Goal: Transaction & Acquisition: Book appointment/travel/reservation

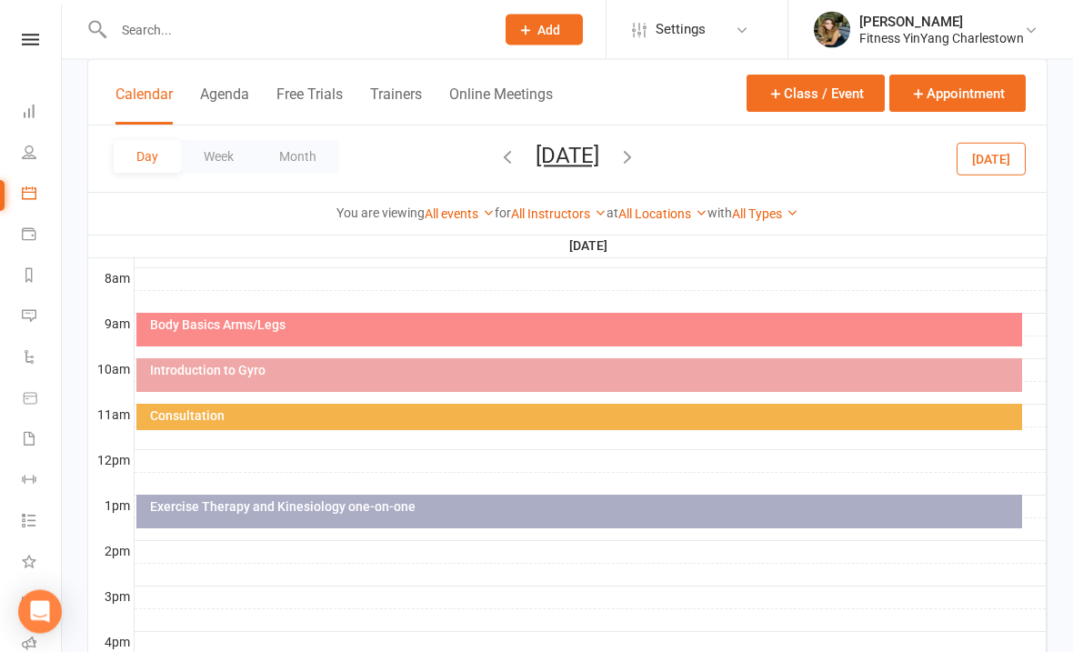
scroll to position [464, 0]
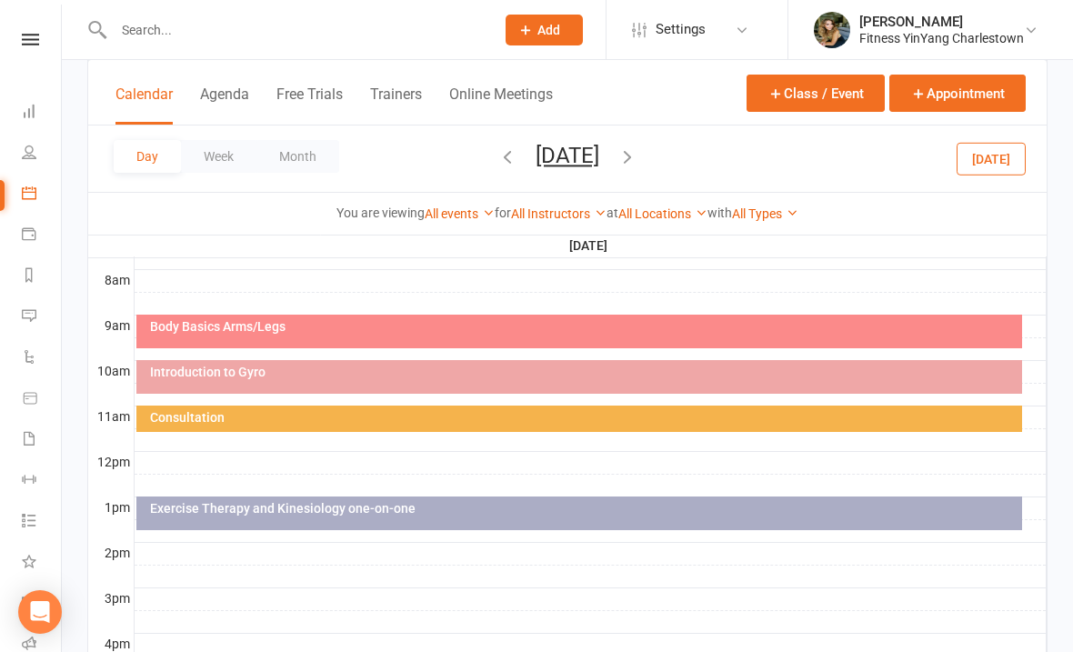
click at [332, 380] on div "Introduction to Gyro" at bounding box center [579, 377] width 886 height 34
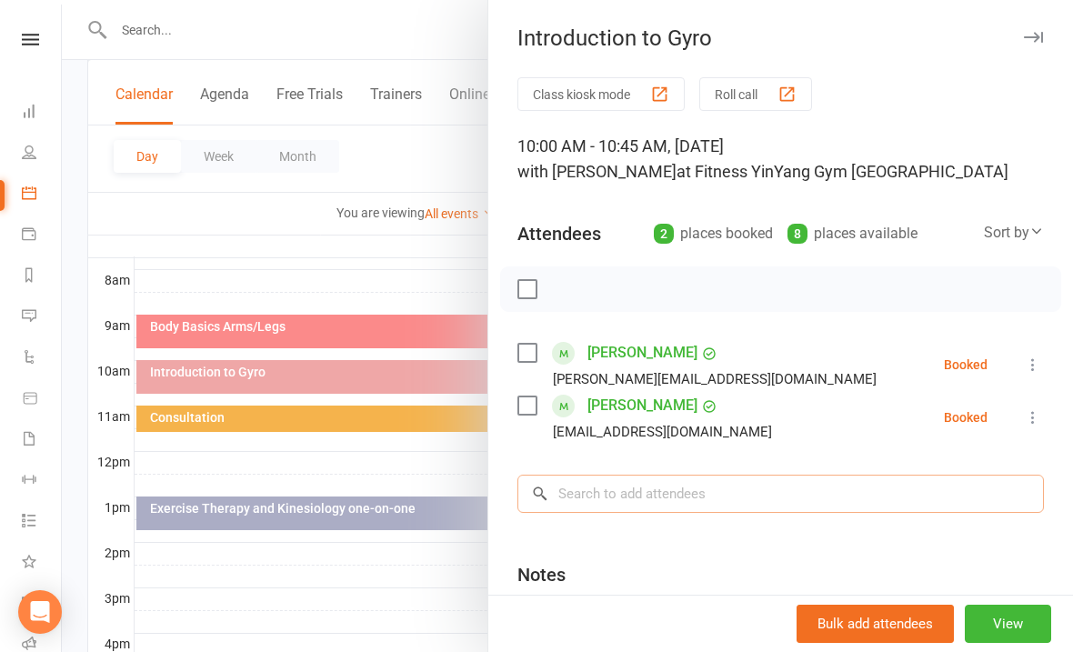
click at [576, 496] on input "search" at bounding box center [780, 494] width 526 height 38
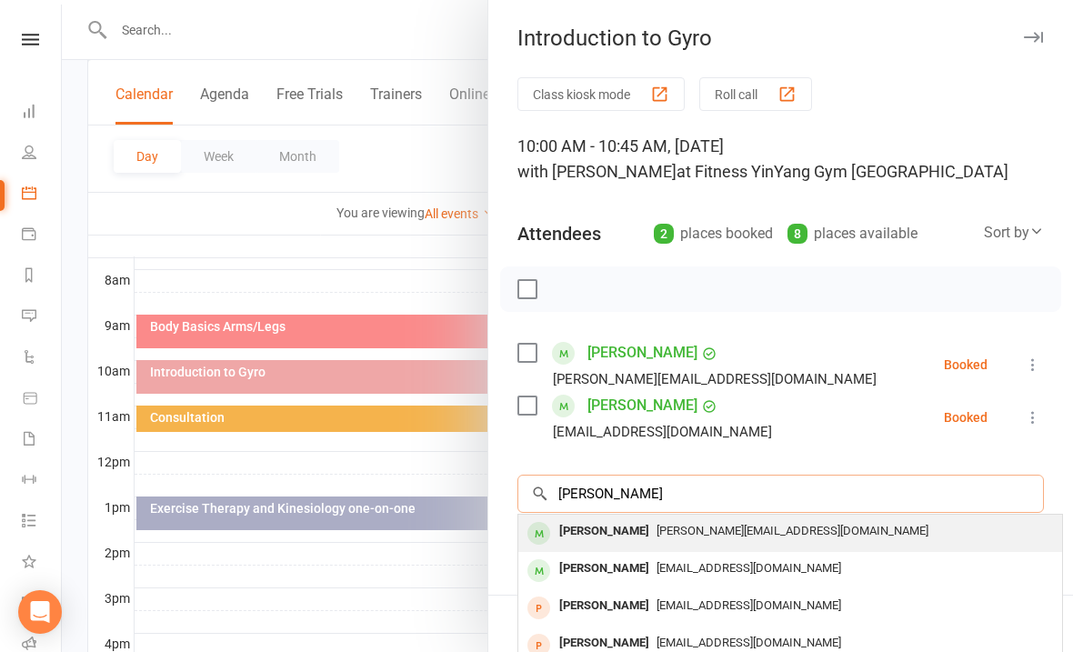
type input "[PERSON_NAME]"
click at [687, 550] on div "[PERSON_NAME] [PERSON_NAME][EMAIL_ADDRESS][DOMAIN_NAME]" at bounding box center [790, 533] width 544 height 37
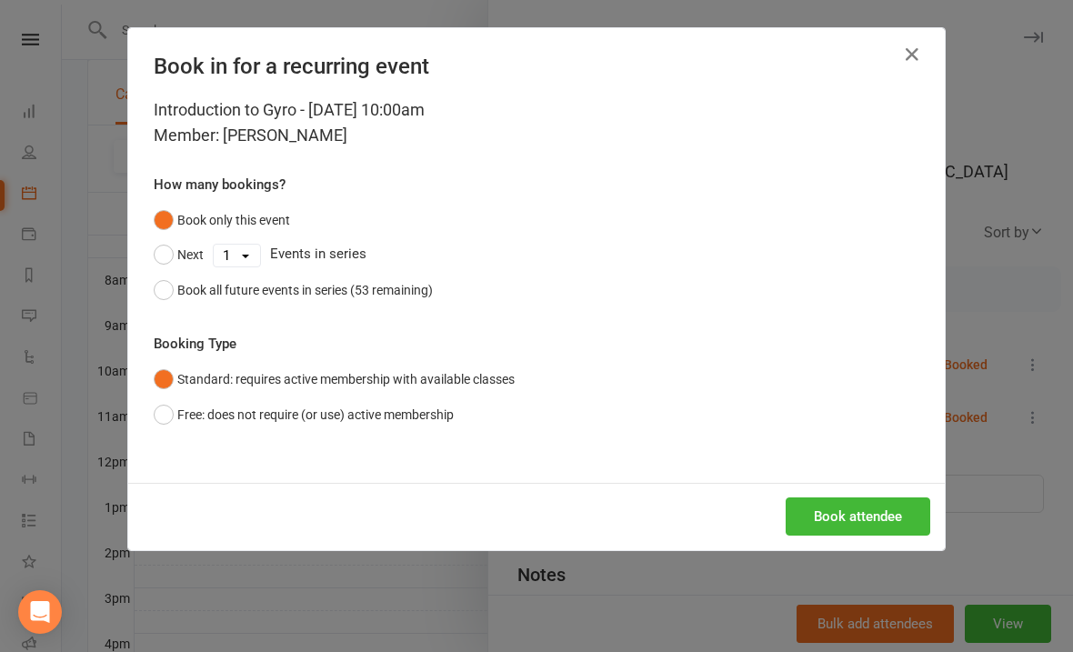
click at [145, 412] on div "Introduction to Gyro - [DATE] 10:00am Member: [PERSON_NAME] How many bookings? …" at bounding box center [536, 289] width 816 height 385
click at [148, 415] on div "Introduction to Gyro - [DATE] 10:00am Member: [PERSON_NAME] How many bookings? …" at bounding box center [536, 289] width 816 height 385
click at [143, 405] on div "Introduction to Gyro - [DATE] 10:00am Member: [PERSON_NAME] How many bookings? …" at bounding box center [536, 289] width 816 height 385
click at [155, 408] on button "Free: does not require (or use) active membership" at bounding box center [304, 414] width 300 height 35
click at [848, 508] on button "Book attendee" at bounding box center [858, 516] width 145 height 38
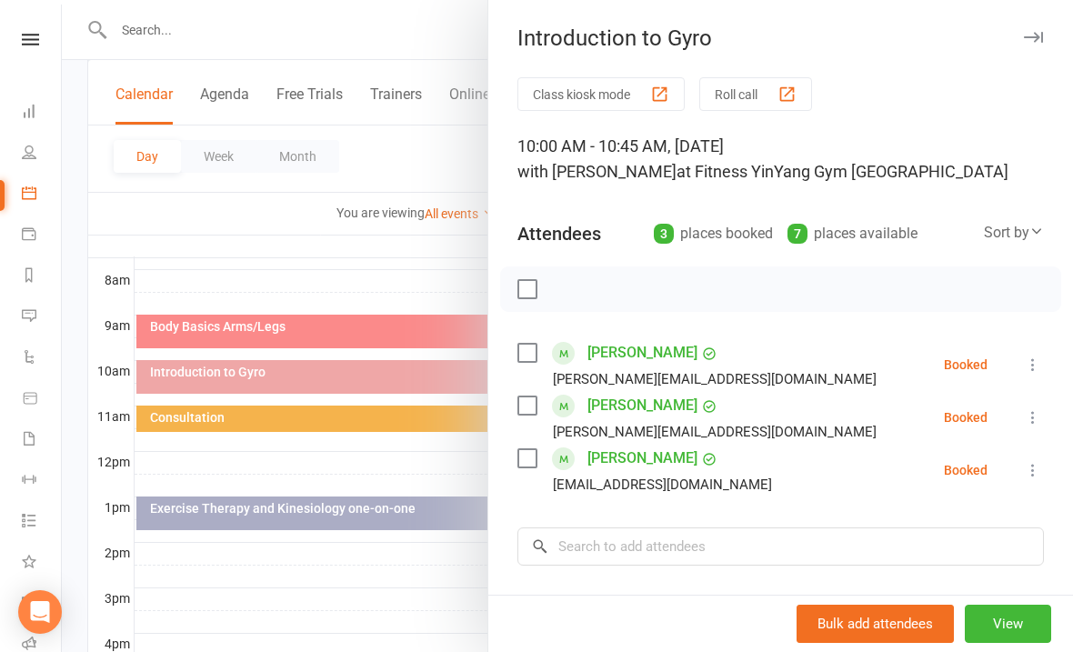
click at [345, 514] on div at bounding box center [567, 326] width 1011 height 652
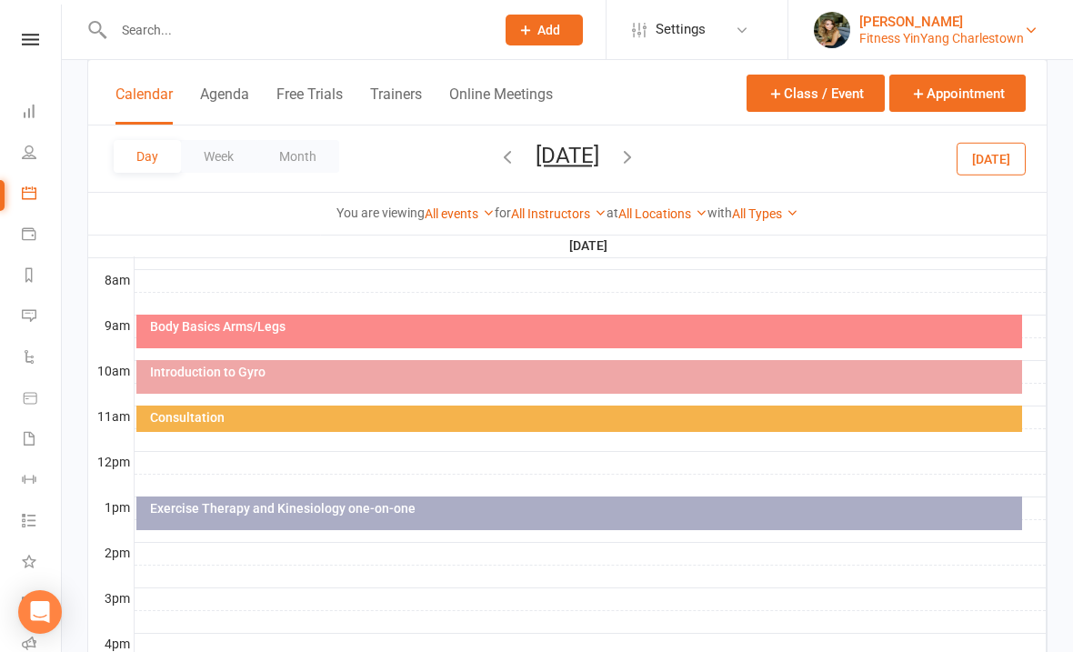
click at [975, 23] on div "[PERSON_NAME]" at bounding box center [941, 22] width 165 height 16
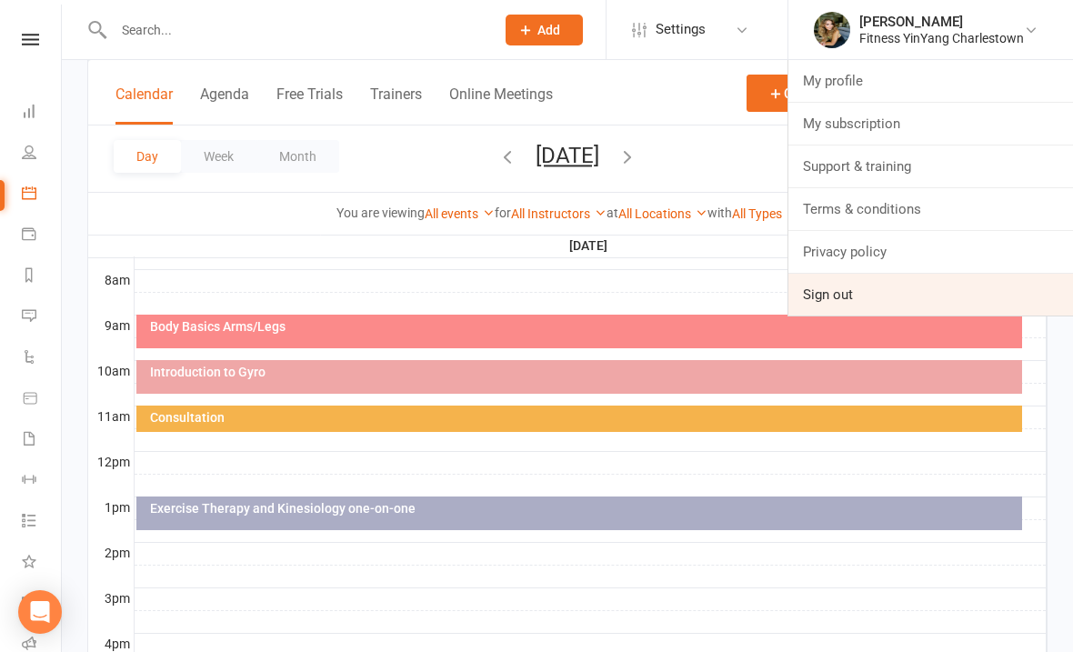
click at [831, 295] on link "Sign out" at bounding box center [930, 295] width 285 height 42
